Goal: Task Accomplishment & Management: Manage account settings

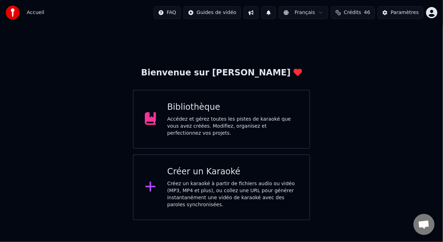
click at [249, 116] on div "Bibliothèque Accédez et gérez toutes les pistes de karaoké que vous avez créées…" at bounding box center [232, 119] width 131 height 35
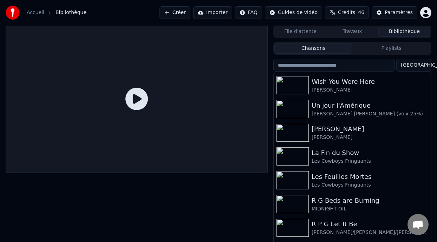
click at [384, 46] on button "Playlists" at bounding box center [391, 49] width 78 height 10
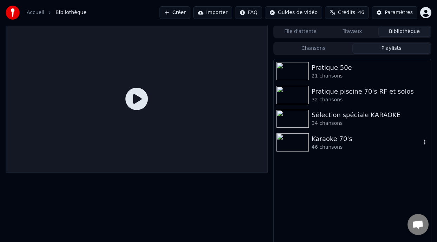
click at [343, 141] on div "Karaoke 70's" at bounding box center [367, 139] width 110 height 10
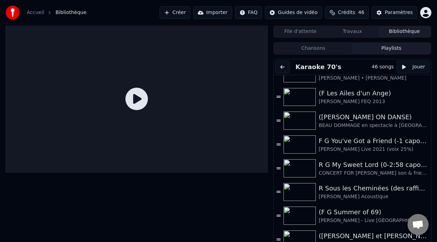
scroll to position [33, 0]
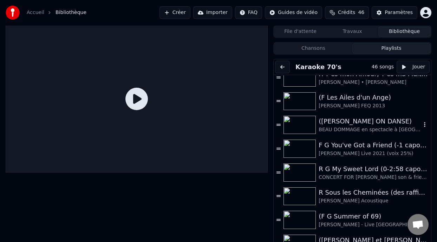
click at [356, 121] on div "([PERSON_NAME] ON DANSE)" at bounding box center [370, 122] width 103 height 10
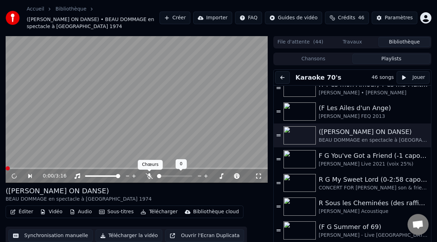
click at [149, 175] on icon at bounding box center [149, 177] width 7 height 6
click at [259, 175] on icon at bounding box center [258, 177] width 7 height 6
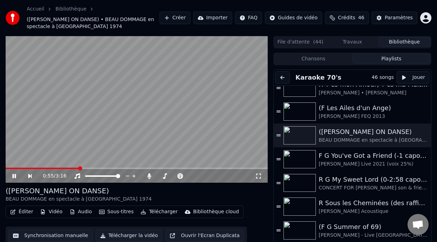
click at [14, 176] on icon at bounding box center [19, 177] width 16 height 6
click at [29, 212] on button "Éditer" at bounding box center [21, 212] width 28 height 10
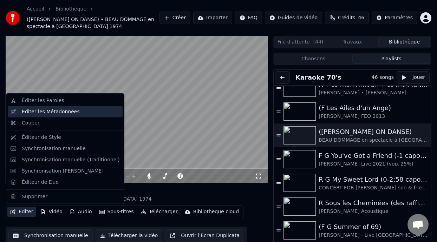
click at [71, 112] on div "Éditer les Métadonnées" at bounding box center [51, 112] width 58 height 7
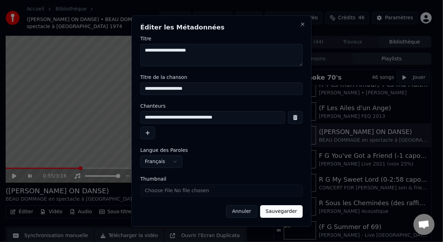
click at [148, 89] on input "**********" at bounding box center [221, 89] width 162 height 13
click at [199, 90] on input "**********" at bounding box center [221, 89] width 162 height 13
type input "**********"
click at [288, 216] on button "Sauvegarder" at bounding box center [281, 212] width 43 height 13
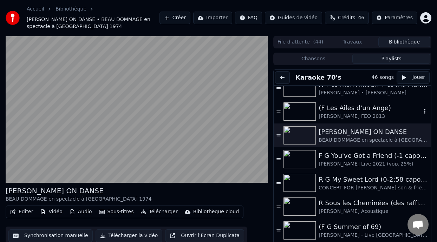
click at [346, 113] on div "[PERSON_NAME] FEQ 2013" at bounding box center [370, 116] width 103 height 7
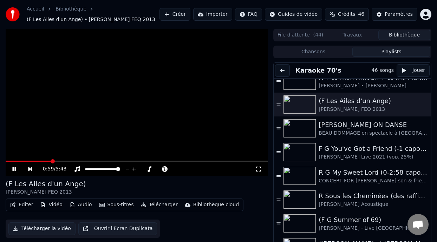
click at [25, 205] on button "Éditer" at bounding box center [21, 205] width 28 height 10
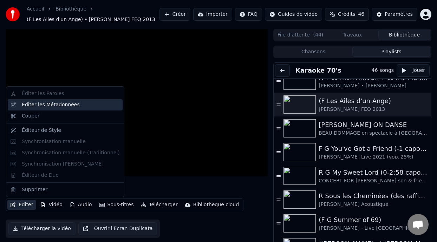
click at [74, 106] on div "Éditer les Métadonnées" at bounding box center [71, 105] width 98 height 7
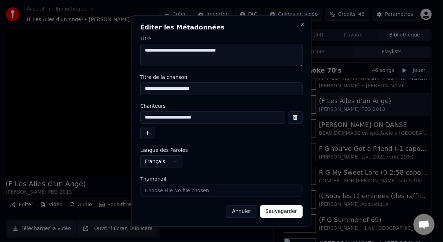
click at [147, 89] on input "**********" at bounding box center [221, 89] width 162 height 13
click at [195, 90] on input "**********" at bounding box center [221, 89] width 162 height 13
type input "**********"
click at [286, 213] on button "Sauvegarder" at bounding box center [281, 212] width 43 height 13
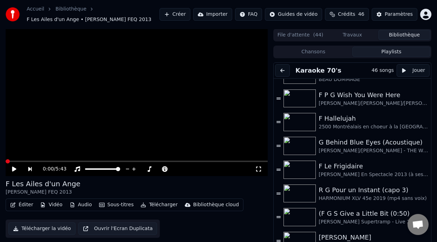
scroll to position [303, 0]
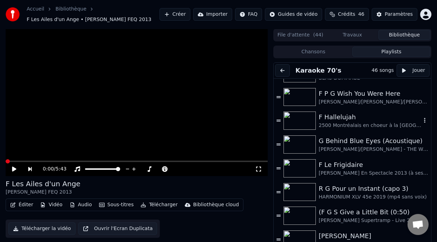
click at [348, 119] on div "F Hallelujah" at bounding box center [370, 117] width 103 height 10
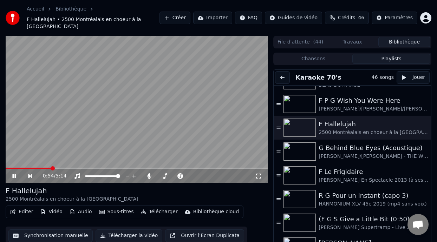
click at [13, 176] on icon at bounding box center [14, 176] width 4 height 4
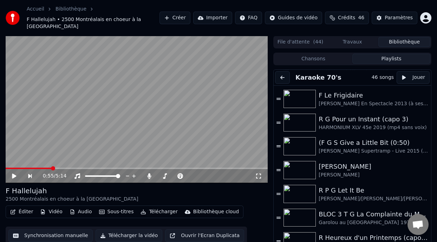
scroll to position [382, 0]
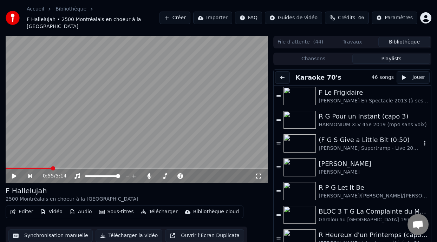
click at [356, 141] on div "(F G S Give a Little Bit (0:50)" at bounding box center [370, 140] width 103 height 10
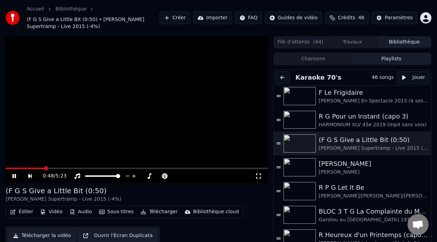
click at [45, 168] on span at bounding box center [137, 168] width 262 height 1
click at [17, 176] on icon at bounding box center [19, 177] width 16 height 6
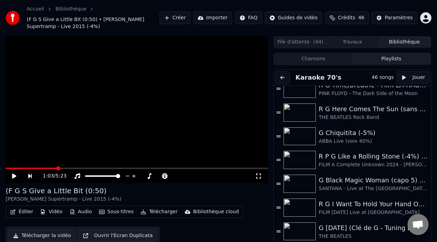
scroll to position [839, 0]
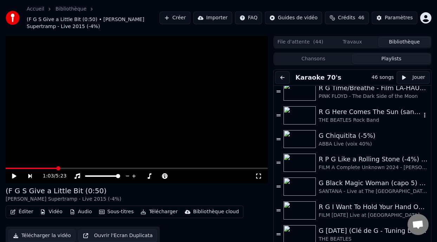
click at [376, 108] on div "R G Here Comes The Sun (sans capo)" at bounding box center [370, 112] width 103 height 10
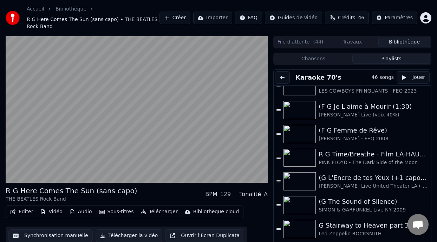
scroll to position [722, 0]
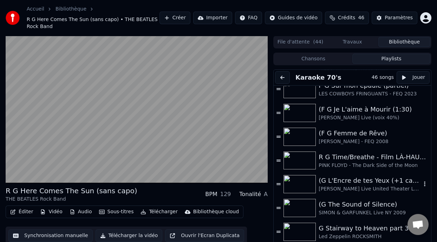
click at [364, 186] on div "[PERSON_NAME] Live United Theater LA (-5% voix 40%)" at bounding box center [370, 189] width 103 height 7
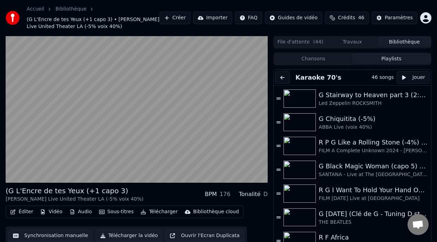
scroll to position [850, 0]
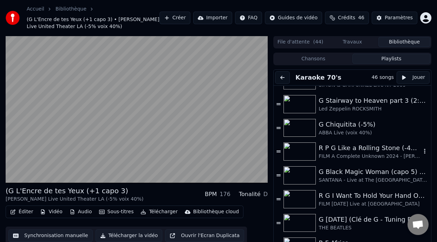
click at [377, 150] on div "R P G Like a Rolling Stone (-4%) ON DANSE" at bounding box center [370, 148] width 103 height 10
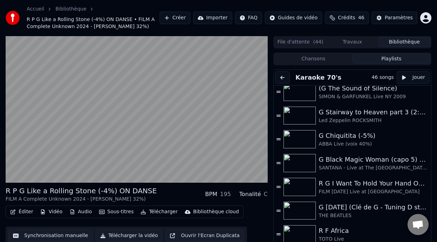
scroll to position [869, 0]
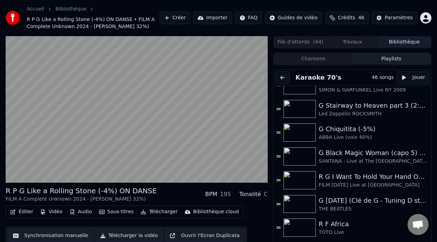
click at [338, 229] on div "R F Africa" at bounding box center [370, 225] width 103 height 10
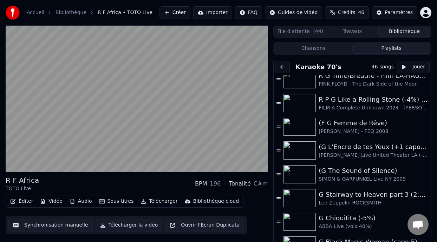
scroll to position [764, 0]
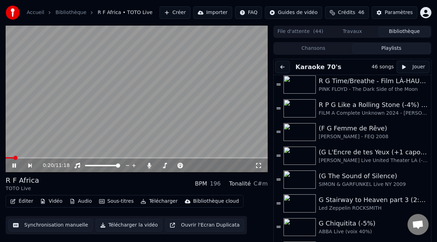
click at [15, 163] on icon at bounding box center [19, 166] width 16 height 6
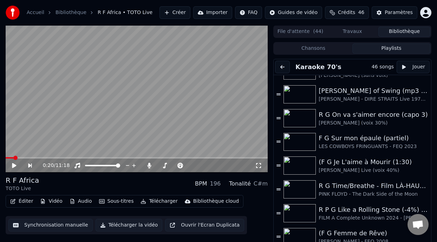
scroll to position [642, 0]
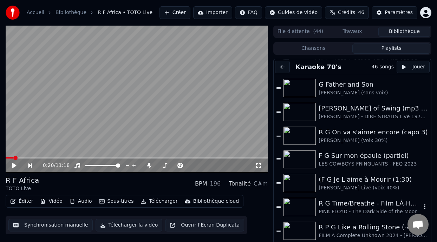
click at [347, 209] on div "PINK FLOYD - The Dark Side of the Moon" at bounding box center [370, 212] width 103 height 7
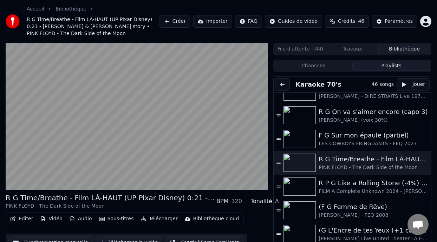
scroll to position [663, 0]
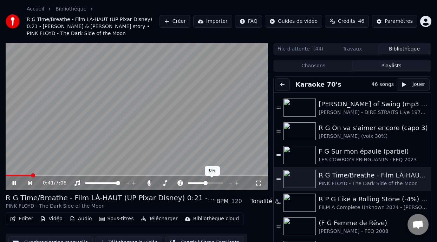
click at [258, 182] on icon at bounding box center [258, 184] width 7 height 6
click at [14, 183] on icon at bounding box center [19, 184] width 16 height 6
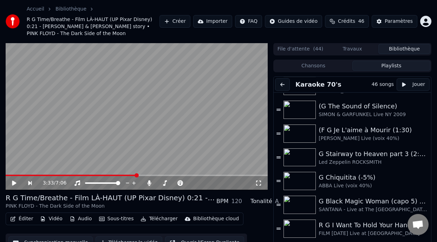
scroll to position [821, 0]
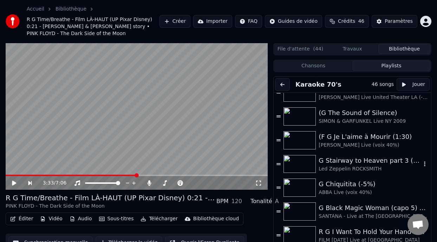
click at [378, 169] on div "Led Zeppelin ROCKSMITH" at bounding box center [370, 169] width 103 height 7
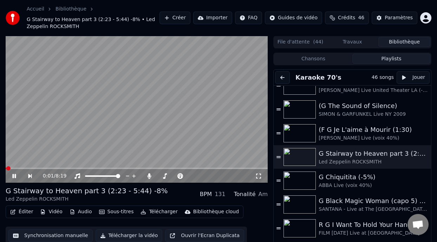
click at [258, 174] on icon at bounding box center [258, 177] width 7 height 6
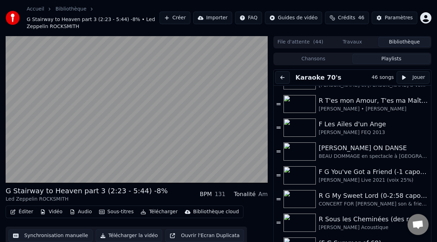
scroll to position [19, 0]
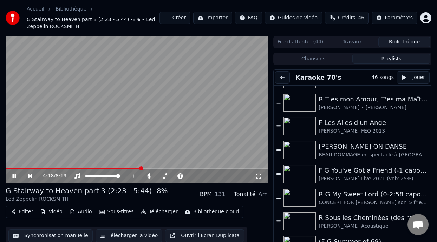
click at [14, 174] on icon at bounding box center [19, 177] width 16 height 6
click at [367, 151] on div "[PERSON_NAME] ON DANSE" at bounding box center [370, 147] width 103 height 10
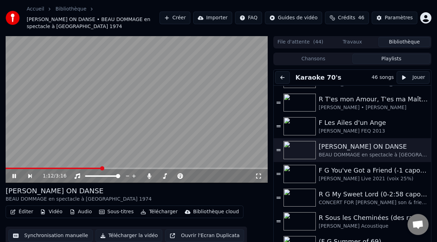
click at [102, 167] on span at bounding box center [102, 169] width 4 height 4
click at [15, 174] on icon at bounding box center [19, 177] width 16 height 6
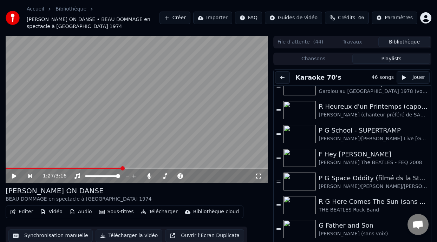
scroll to position [492, 0]
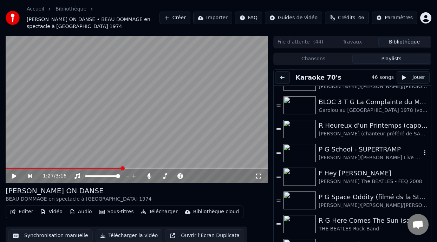
click at [351, 149] on div "P G School - SUPERTRAMP" at bounding box center [370, 150] width 103 height 10
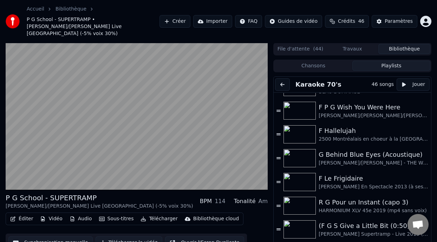
scroll to position [0, 0]
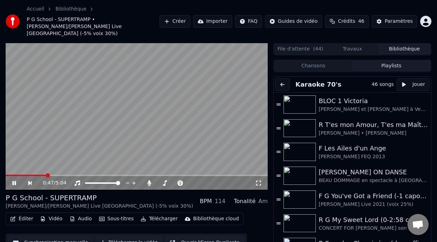
click at [15, 181] on icon at bounding box center [14, 183] width 4 height 4
